Goal: Information Seeking & Learning: Learn about a topic

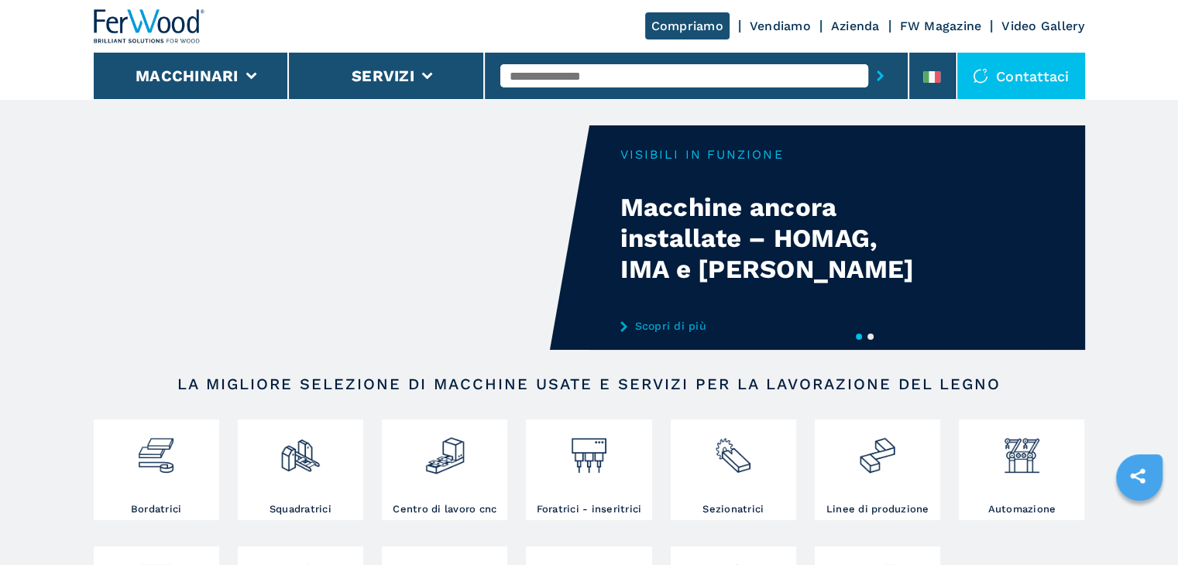
click at [561, 78] on input "text" at bounding box center [684, 75] width 368 height 23
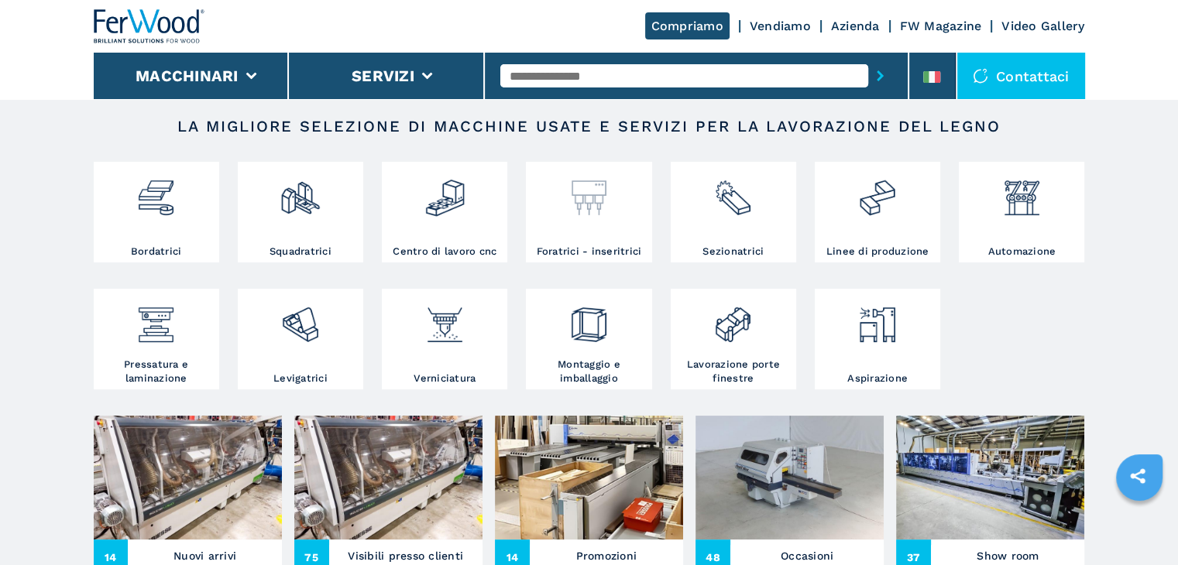
click at [560, 192] on div at bounding box center [589, 192] width 118 height 53
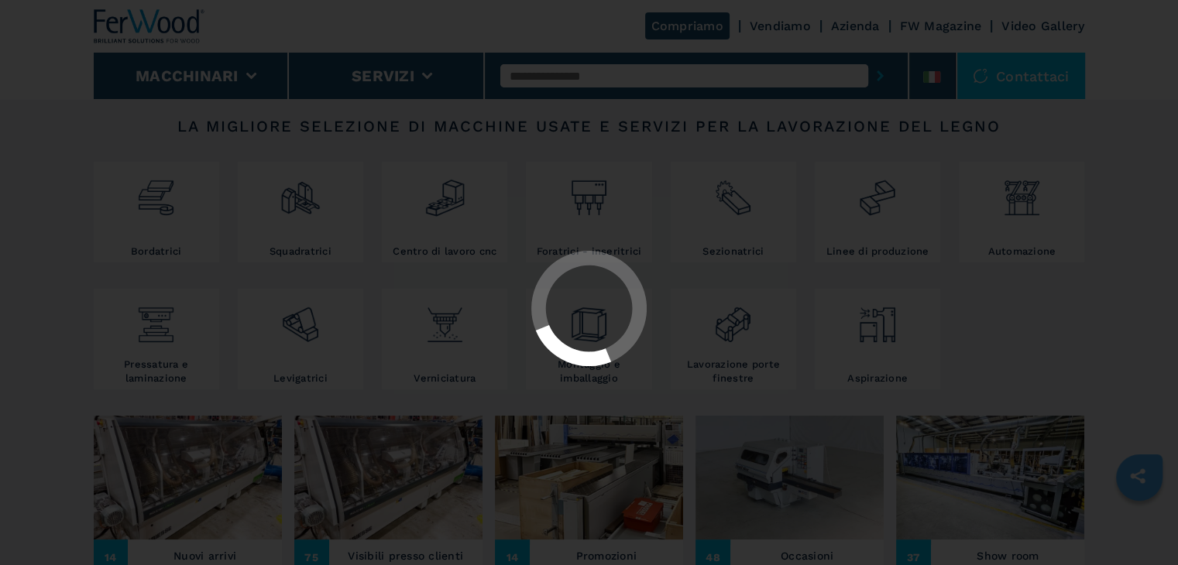
select select "**********"
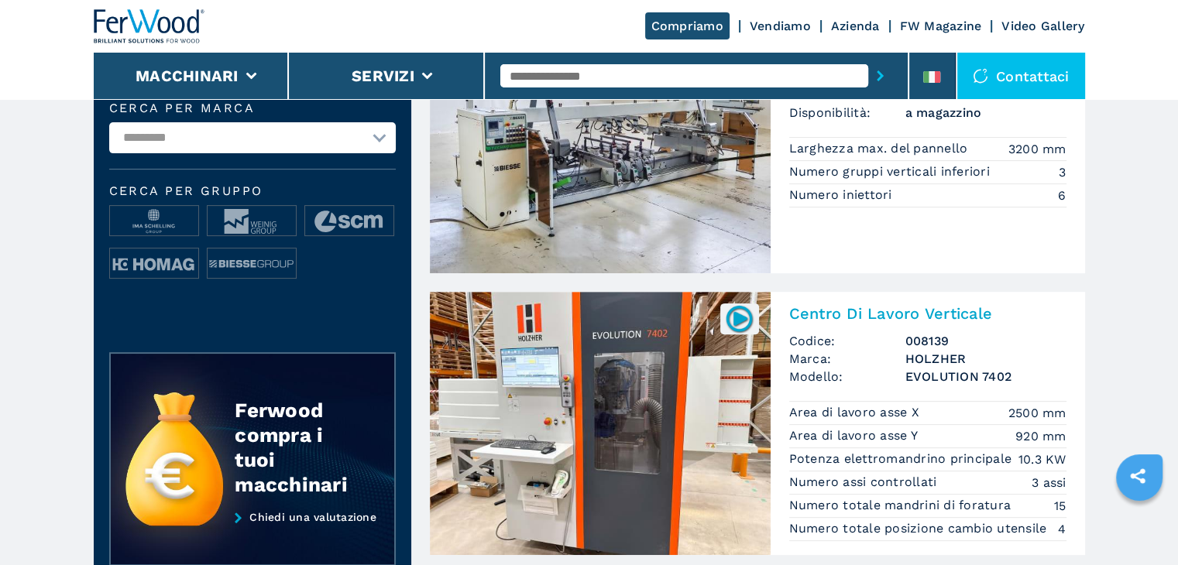
scroll to position [516, 0]
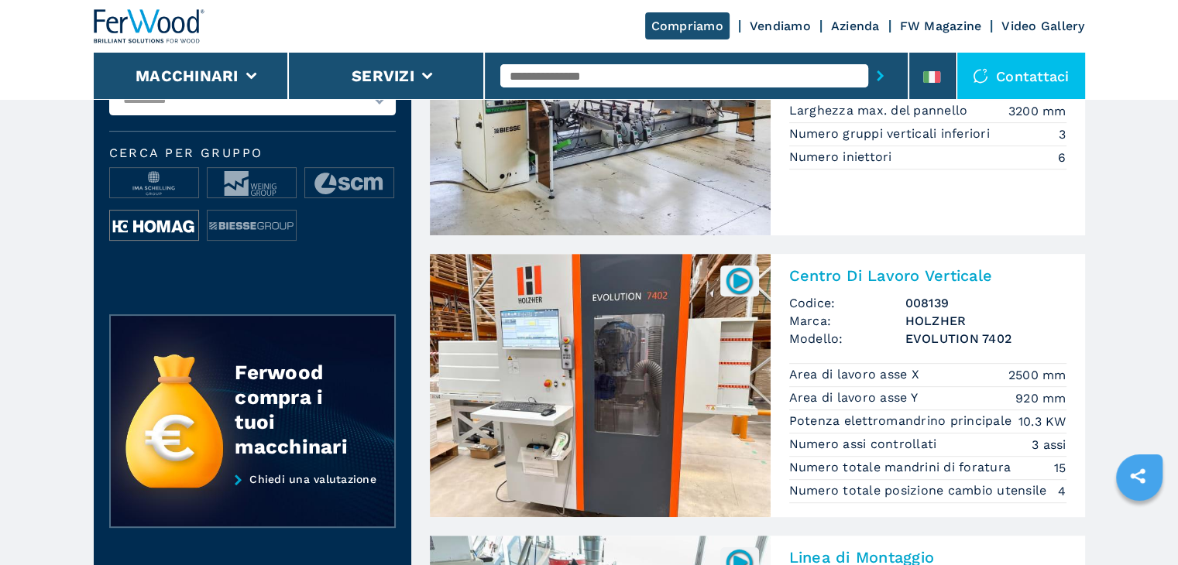
click at [170, 219] on img at bounding box center [154, 226] width 88 height 31
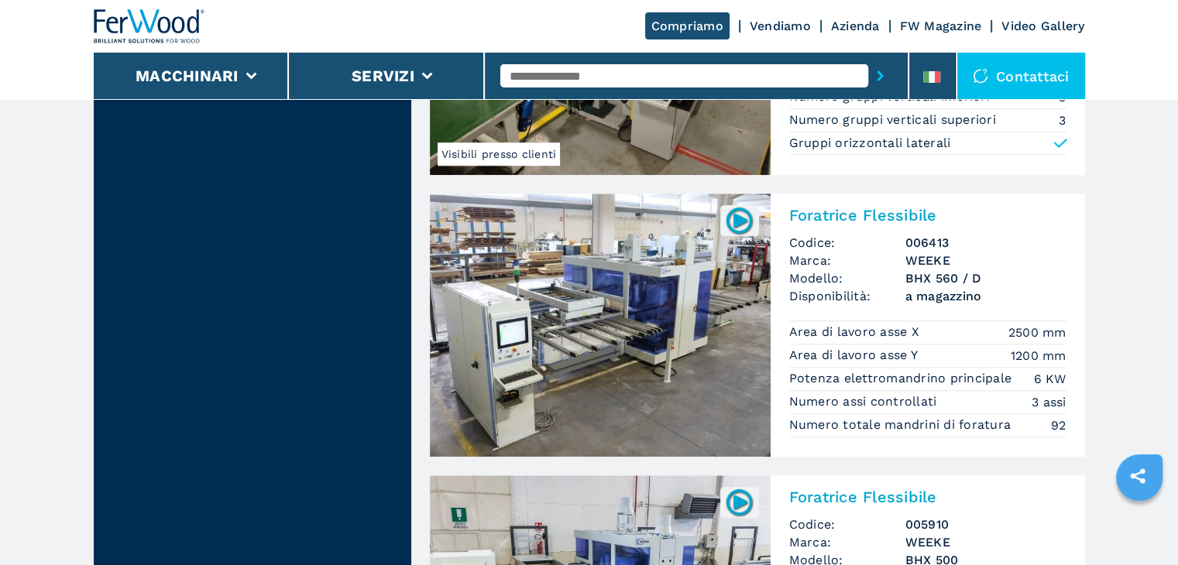
scroll to position [1291, 0]
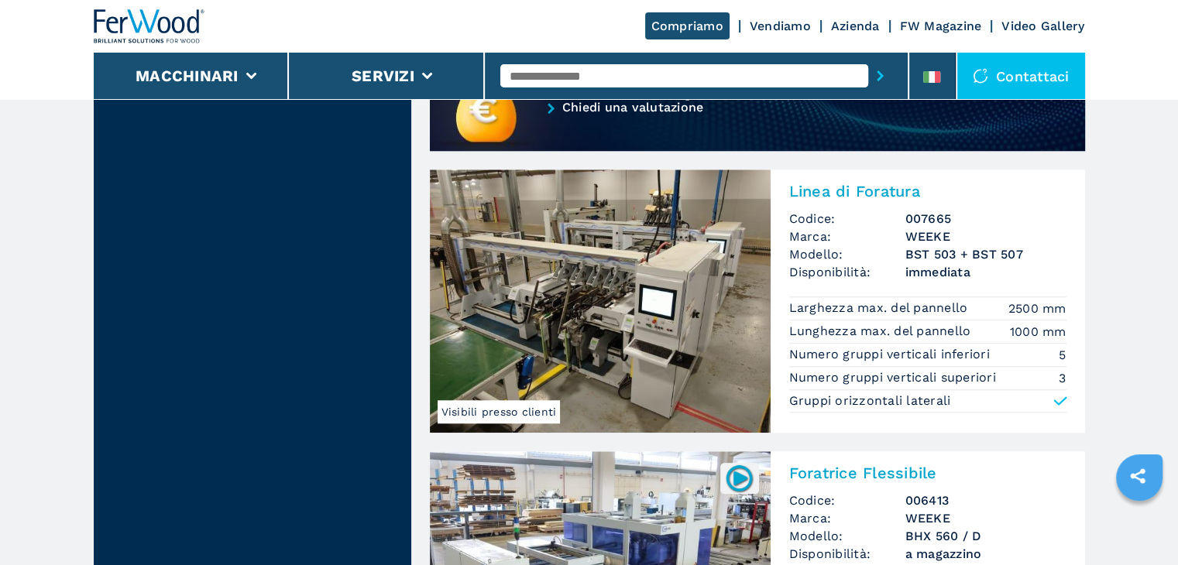
click at [654, 280] on img at bounding box center [600, 301] width 341 height 263
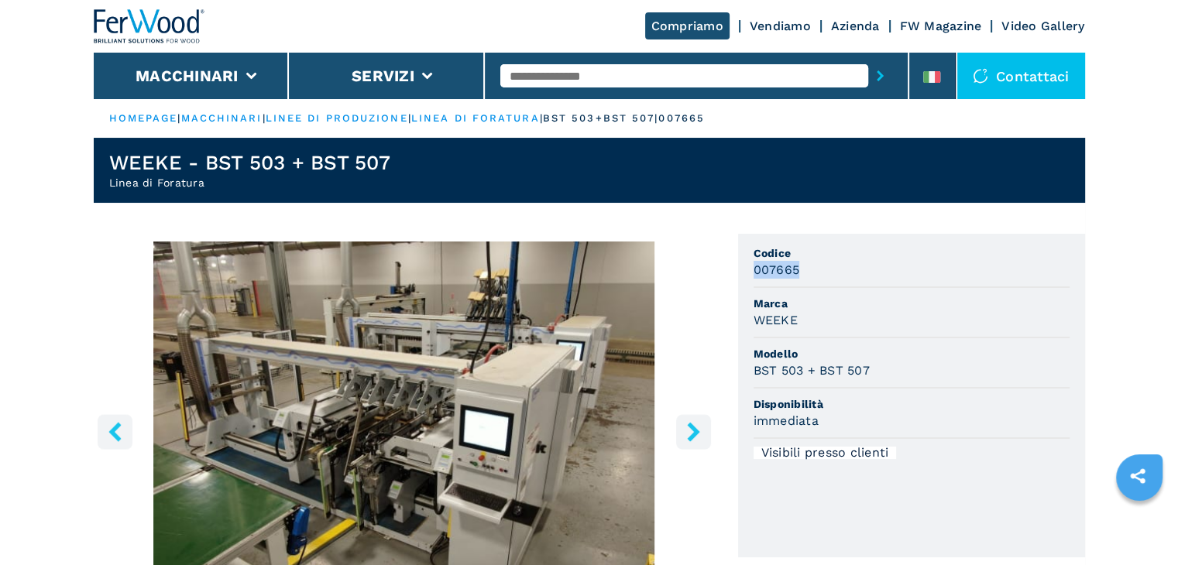
drag, startPoint x: 792, startPoint y: 270, endPoint x: 731, endPoint y: 278, distance: 61.0
click at [734, 277] on div "1 / 33 Unità di misura ******* ********* Codice 007665 Marca WEEKE Modello BST …" at bounding box center [589, 505] width 991 height 543
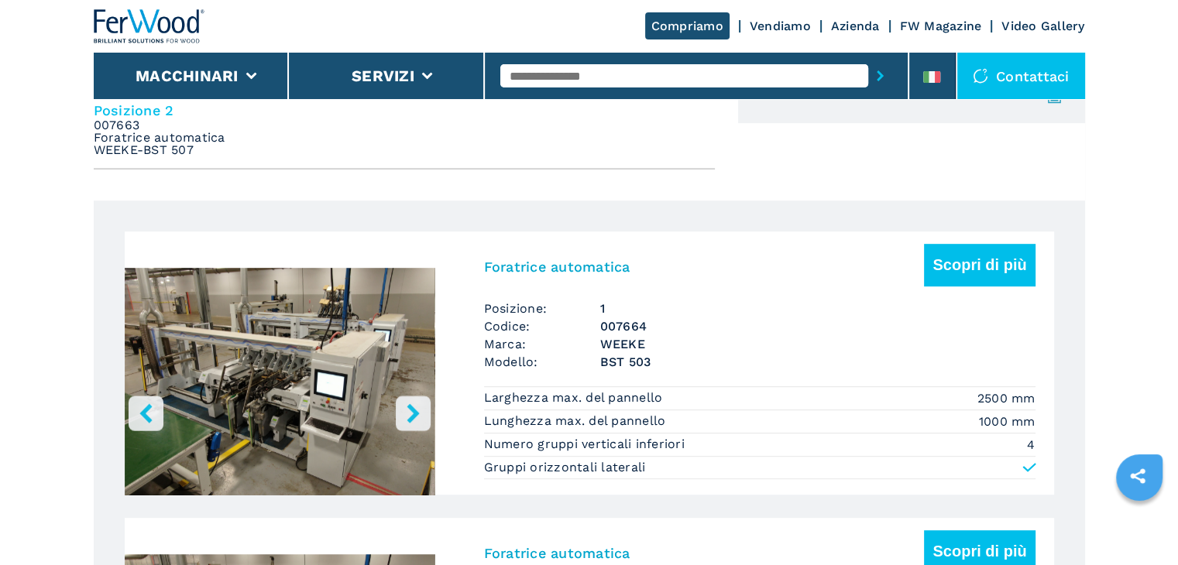
scroll to position [1032, 0]
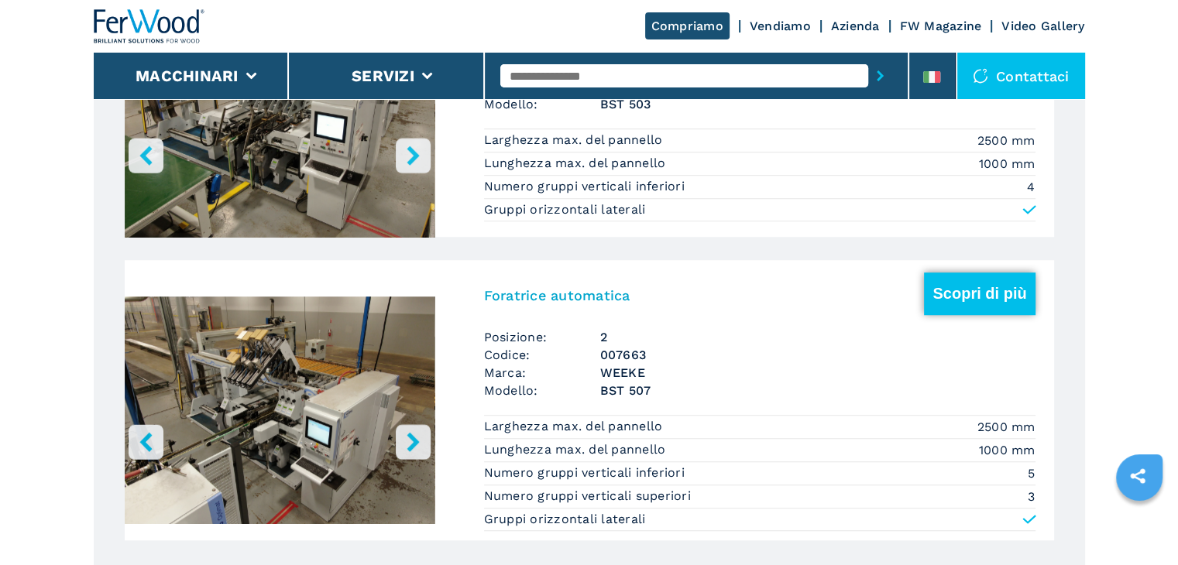
click at [959, 287] on button "Scopri di più" at bounding box center [979, 294] width 111 height 43
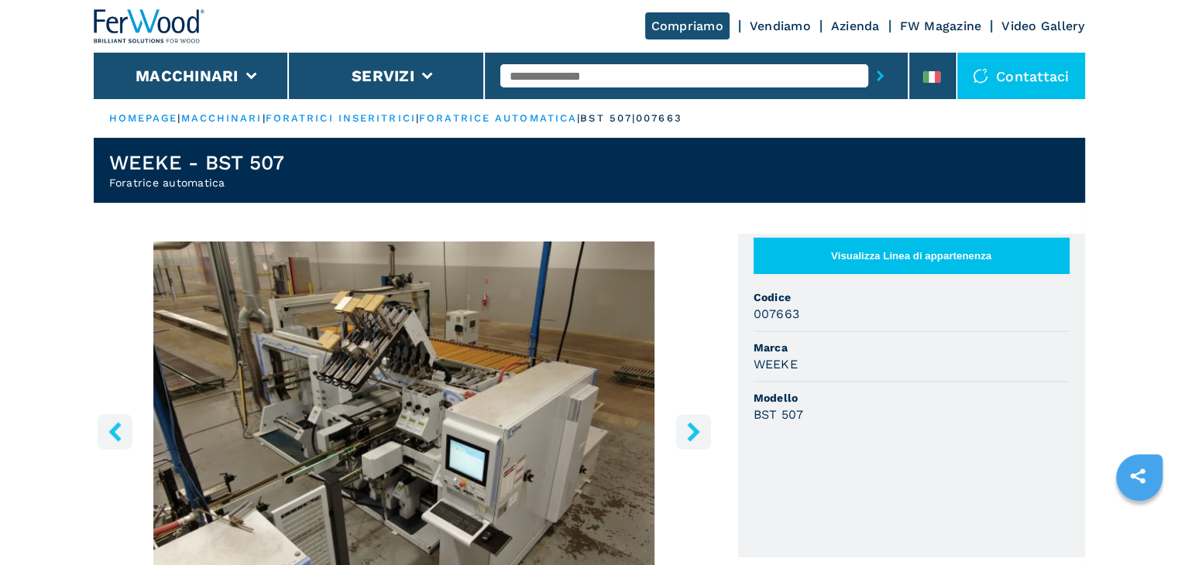
click at [689, 428] on icon "right-button" at bounding box center [693, 431] width 19 height 19
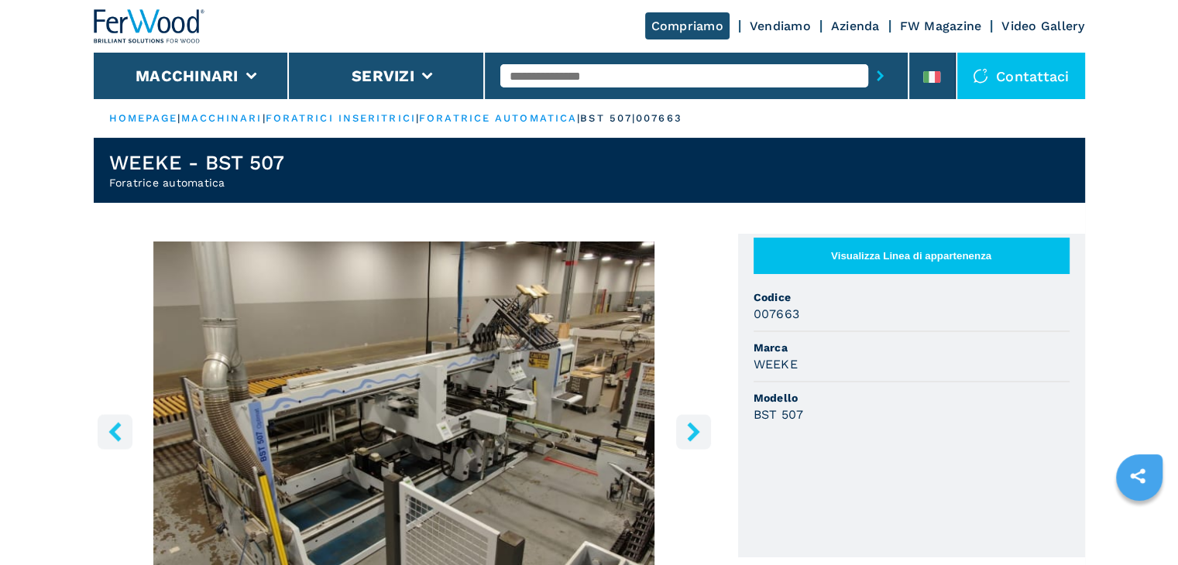
click at [689, 428] on icon "right-button" at bounding box center [693, 431] width 19 height 19
click at [694, 428] on icon "right-button" at bounding box center [693, 431] width 12 height 19
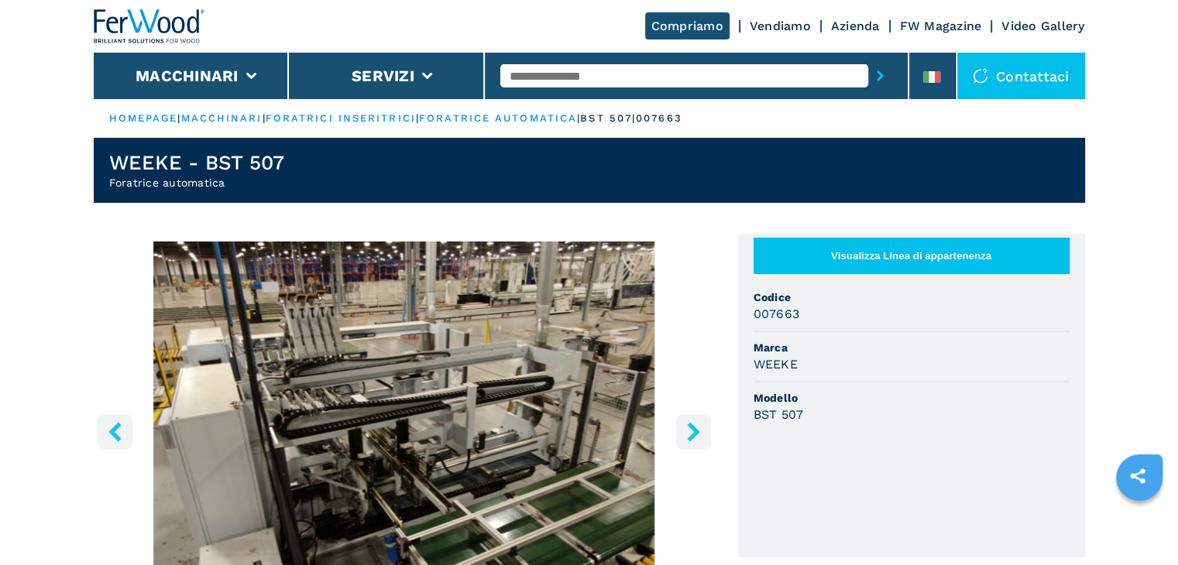
click at [693, 429] on icon "right-button" at bounding box center [693, 431] width 12 height 19
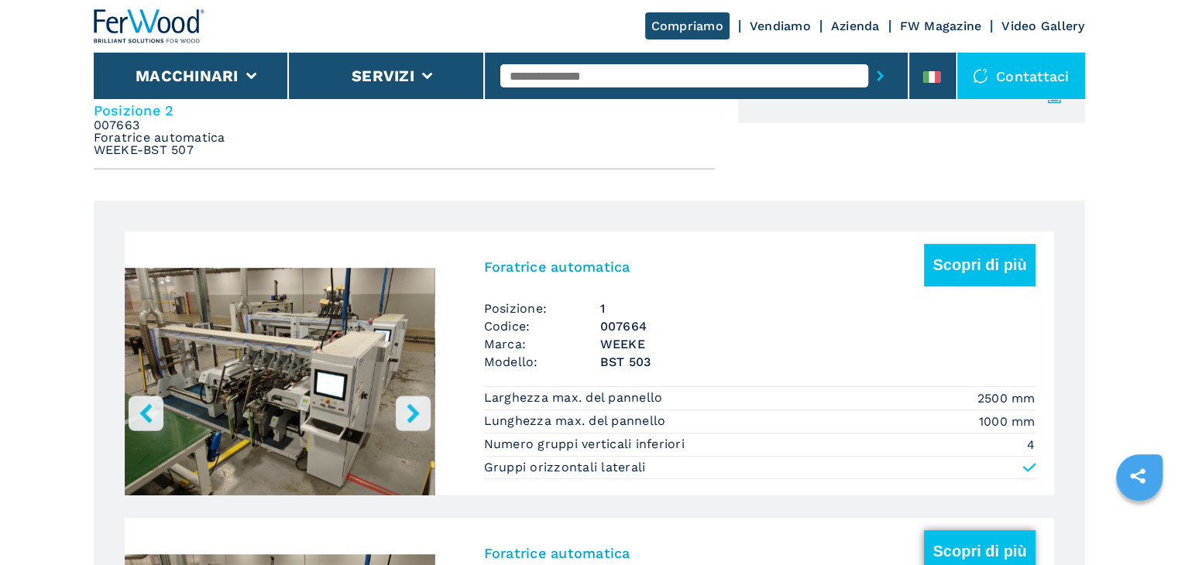
scroll to position [775, 0]
click at [971, 262] on button "Scopri di più" at bounding box center [979, 265] width 111 height 43
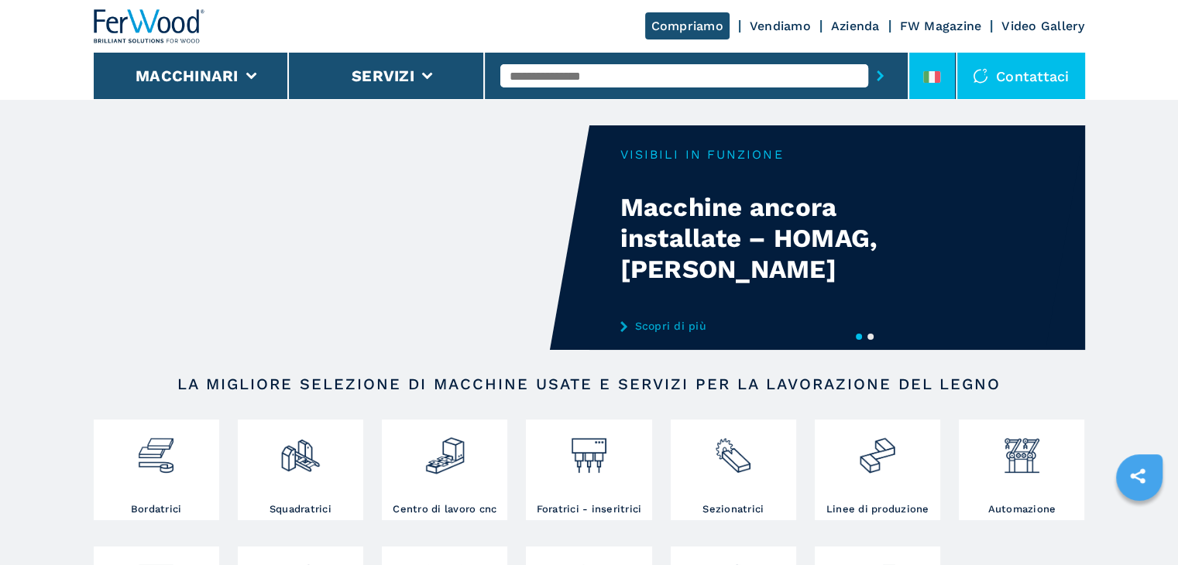
click at [915, 82] on li at bounding box center [932, 76] width 46 height 46
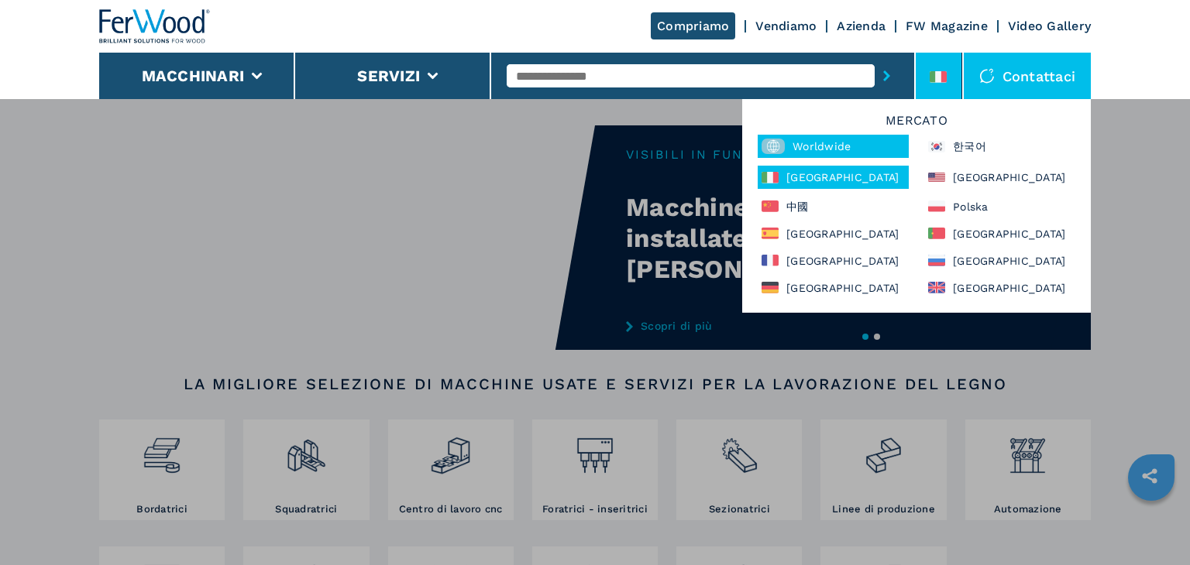
click at [829, 139] on div "Worldwide" at bounding box center [833, 146] width 151 height 23
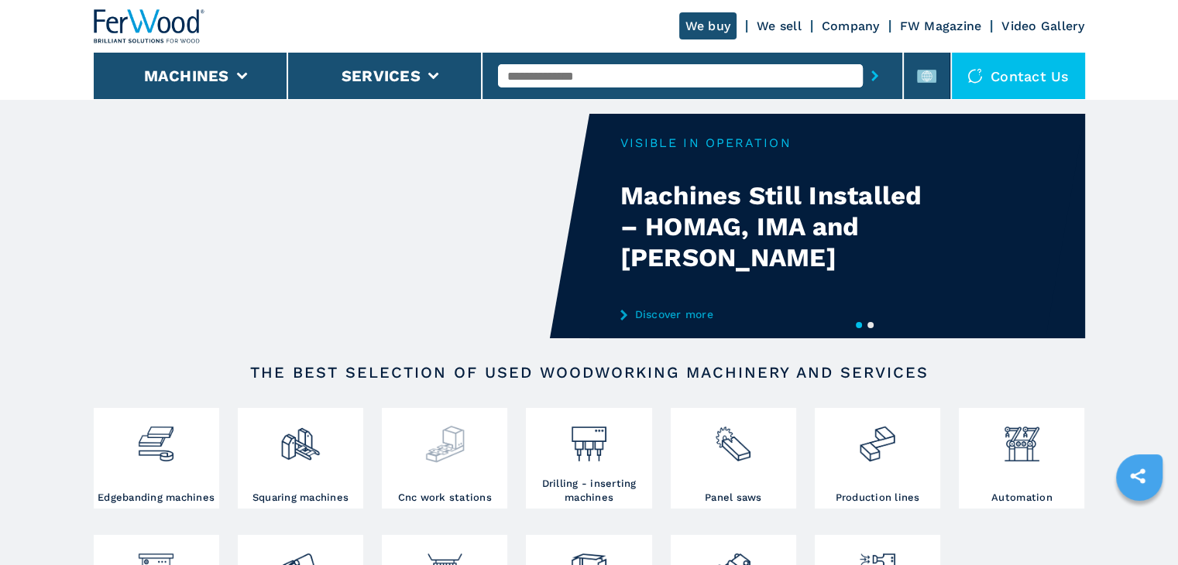
scroll to position [258, 0]
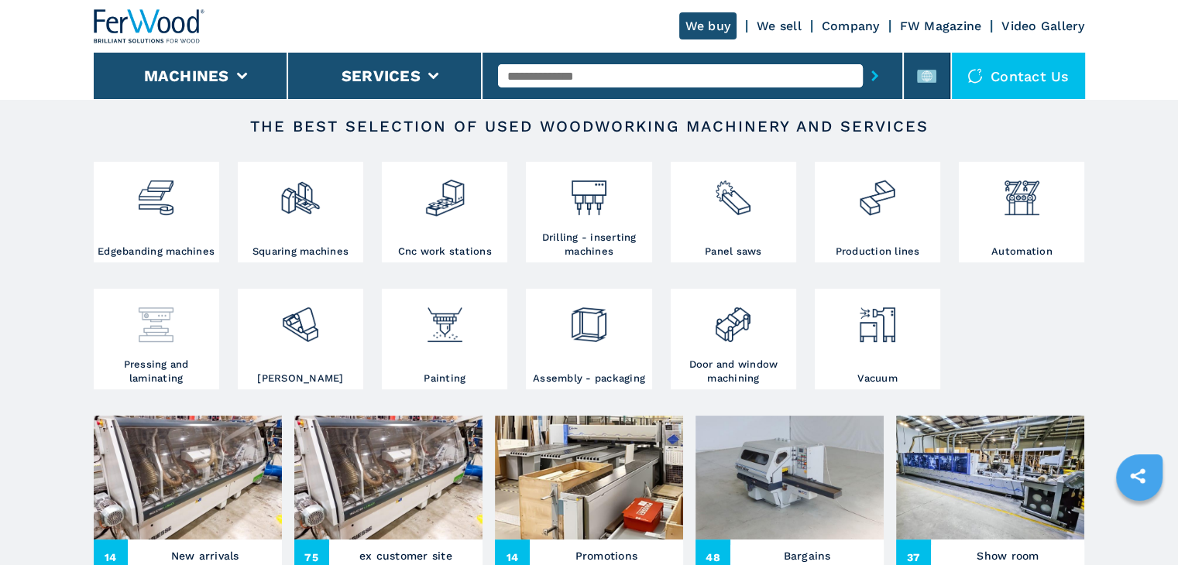
click at [184, 332] on div at bounding box center [157, 319] width 118 height 53
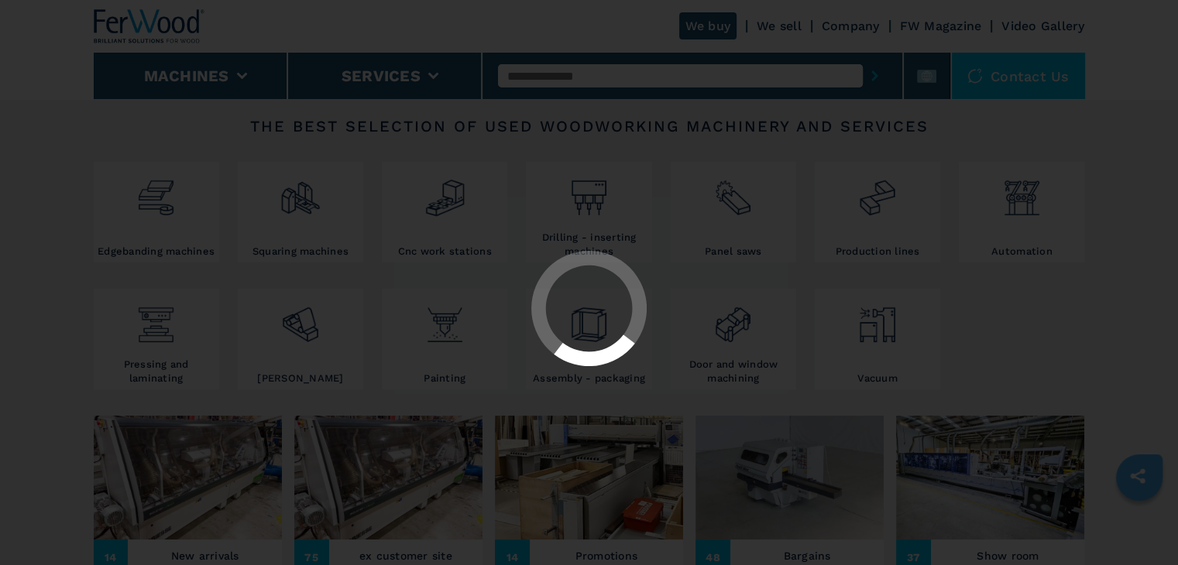
select select "**********"
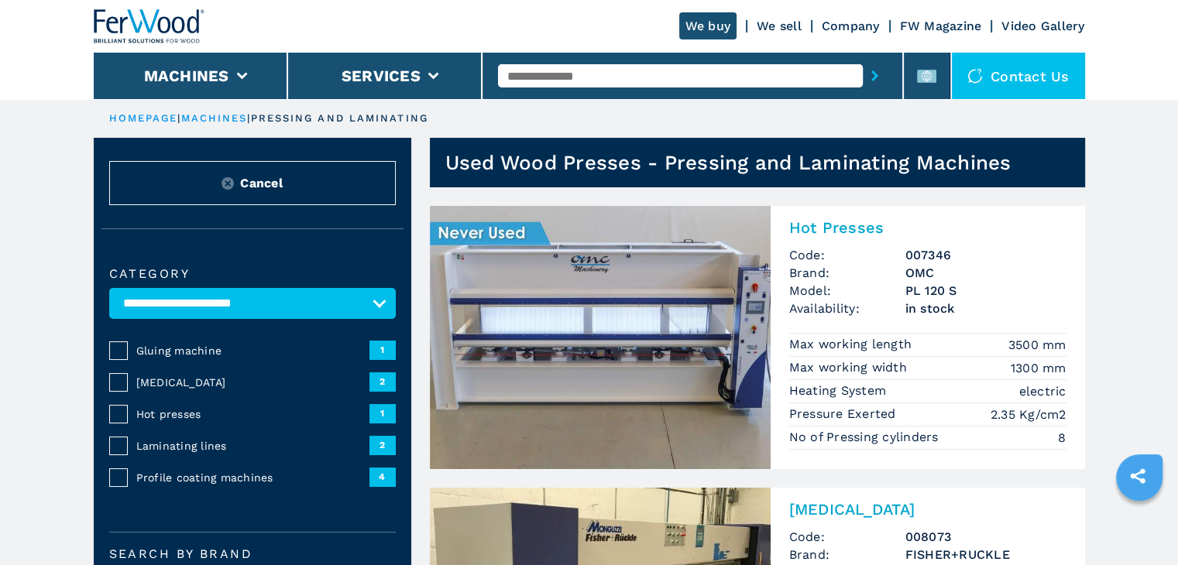
click at [617, 299] on img at bounding box center [600, 337] width 341 height 263
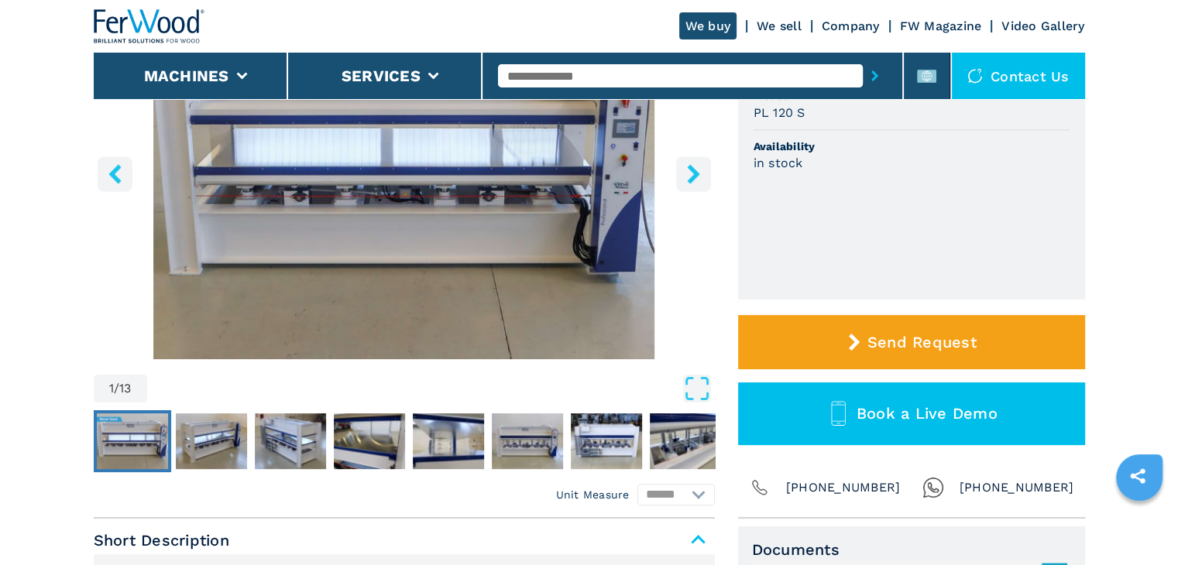
scroll to position [516, 0]
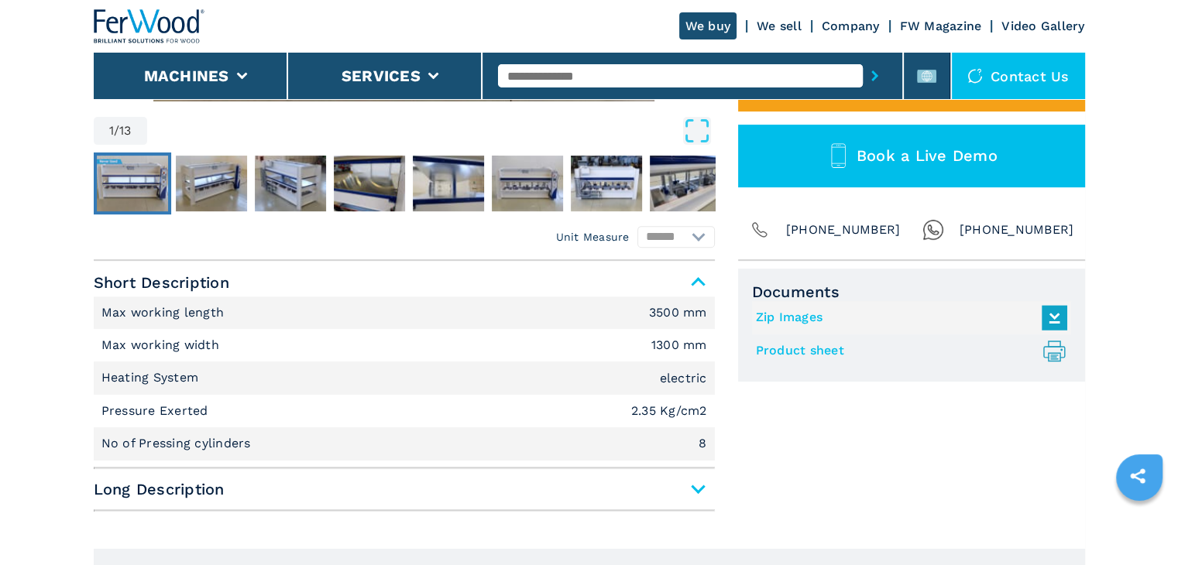
click at [691, 488] on span "Long Description" at bounding box center [404, 490] width 621 height 28
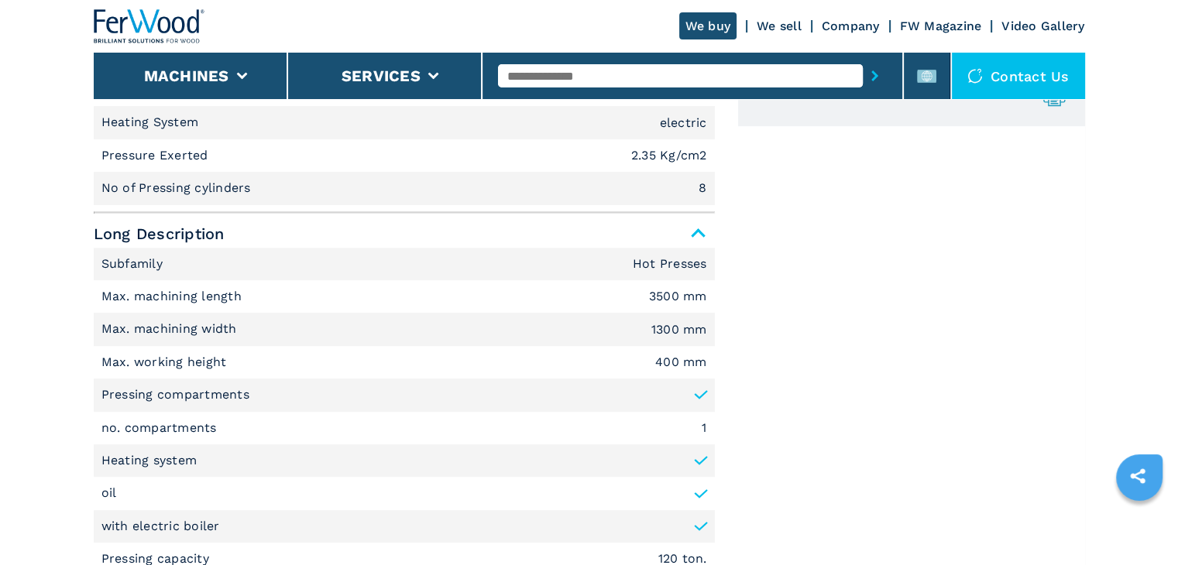
scroll to position [775, 0]
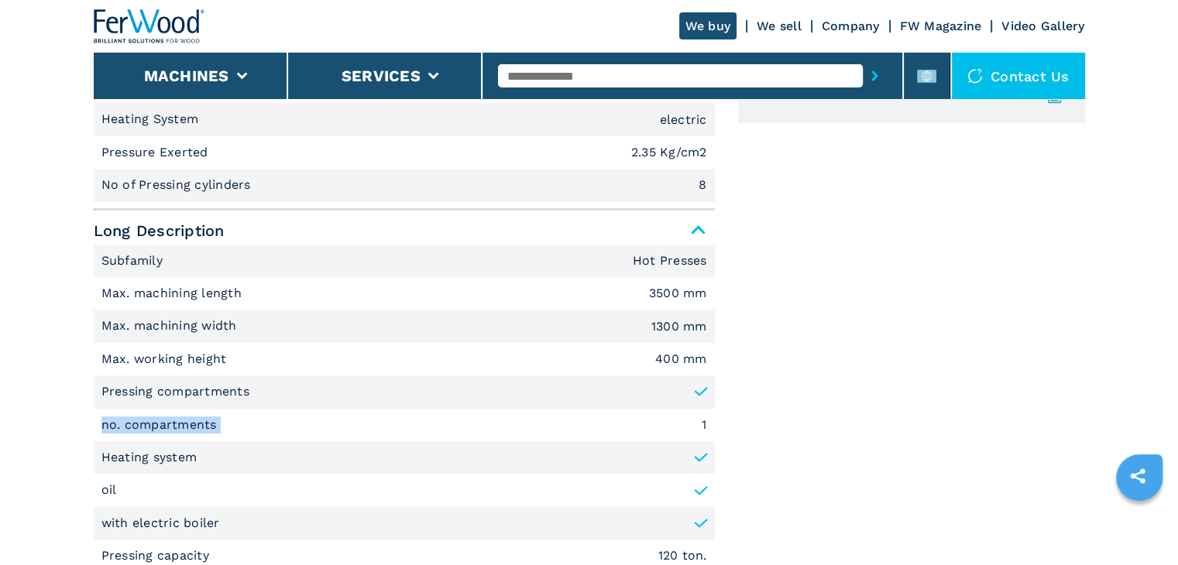
drag, startPoint x: 227, startPoint y: 424, endPoint x: 62, endPoint y: 424, distance: 165.0
click at [874, 391] on div "Documents Zip Images Product sheet .prefix__st0{stroke-linecap:round;stroke-lin…" at bounding box center [911, 414] width 347 height 808
drag, startPoint x: 220, startPoint y: 427, endPoint x: 93, endPoint y: 420, distance: 127.2
click at [94, 420] on li "no. compartments 1" at bounding box center [404, 425] width 621 height 33
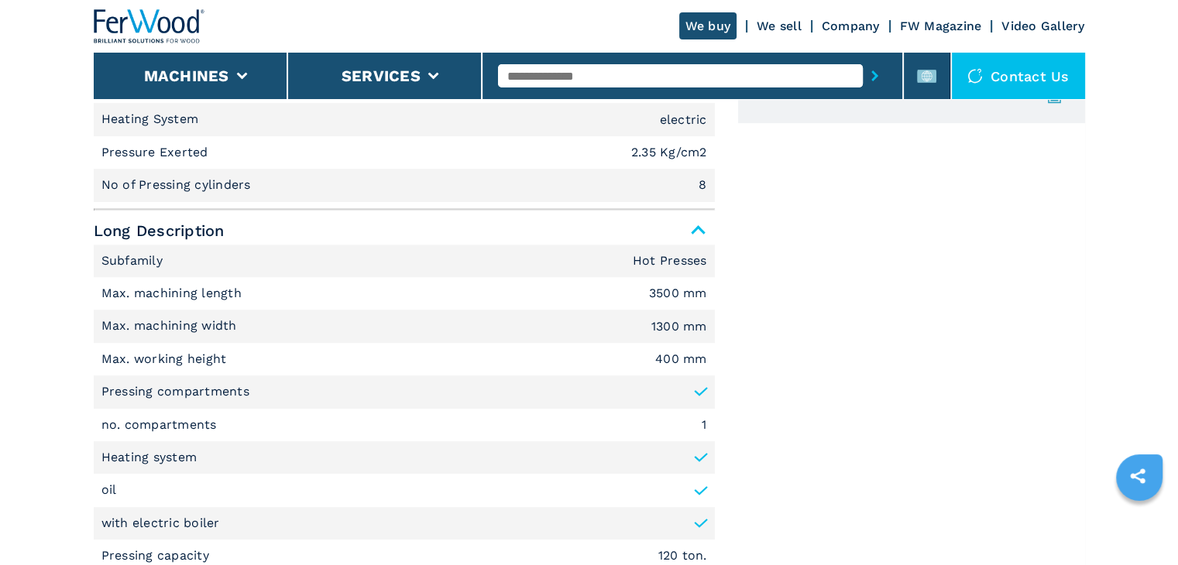
click at [844, 416] on div "Documents Zip Images Product sheet .prefix__st0{stroke-linecap:round;stroke-lin…" at bounding box center [911, 414] width 347 height 808
